Goal: Task Accomplishment & Management: Manage account settings

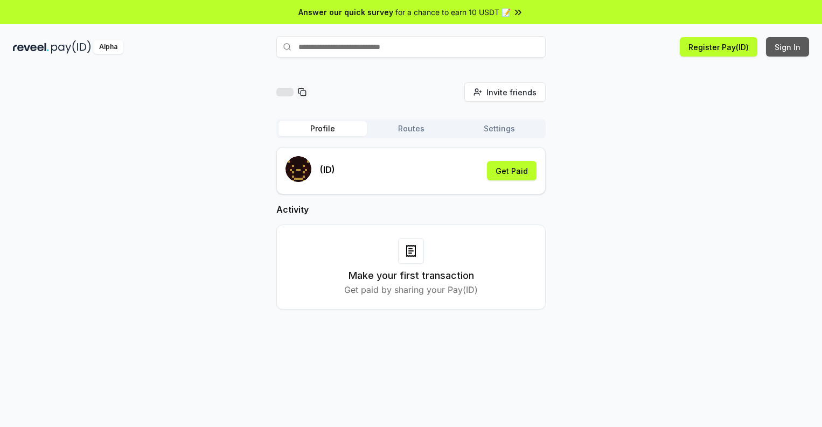
click at [788, 47] on button "Sign In" at bounding box center [787, 46] width 43 height 19
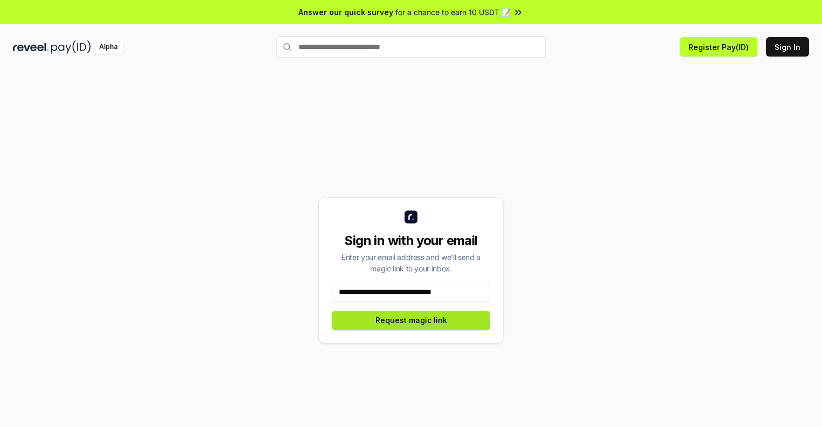
type input "**********"
click at [411, 320] on button "Request magic link" at bounding box center [411, 320] width 158 height 19
